Goal: Task Accomplishment & Management: Manage account settings

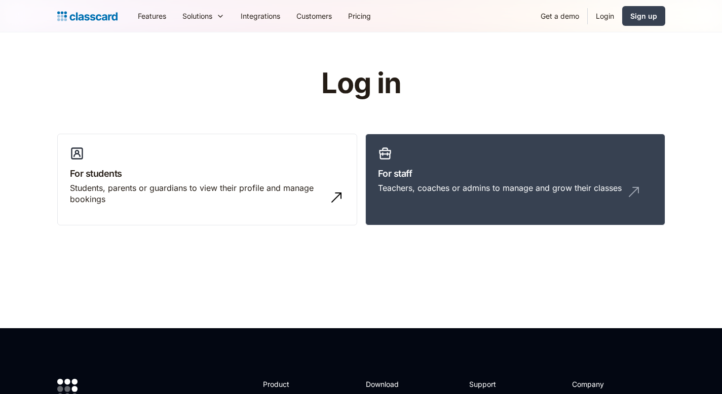
click at [611, 19] on link "Login" at bounding box center [605, 16] width 34 height 23
click at [605, 15] on link "Login" at bounding box center [605, 16] width 34 height 23
click at [602, 20] on link "Login" at bounding box center [605, 16] width 34 height 23
click at [310, 202] on div "Students, parents or guardians to view their profile and manage bookings" at bounding box center [197, 193] width 254 height 23
